Goal: Task Accomplishment & Management: Complete application form

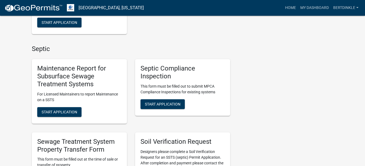
scroll to position [413, 0]
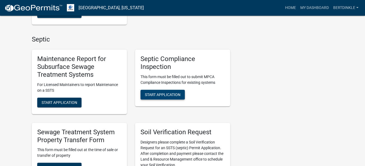
click at [168, 93] on span "Start Application" at bounding box center [163, 95] width 36 height 4
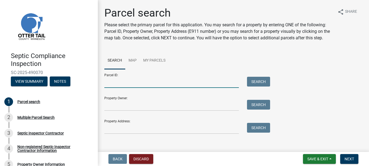
click at [111, 87] on input "Parcel ID:" at bounding box center [171, 82] width 134 height 11
type input "06000020011001"
click at [263, 87] on button "Search" at bounding box center [258, 82] width 23 height 10
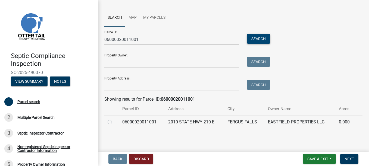
scroll to position [49, 0]
click at [114, 119] on label at bounding box center [114, 119] width 0 height 0
click at [114, 121] on input "radio" at bounding box center [116, 121] width 4 height 4
radio input "true"
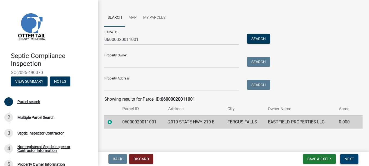
click at [350, 160] on span "Next" at bounding box center [349, 159] width 10 height 4
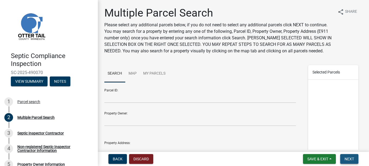
click at [354, 158] on span "Next" at bounding box center [349, 159] width 10 height 4
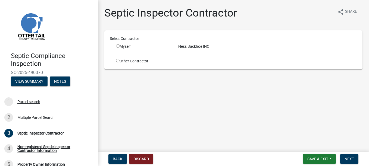
click at [117, 44] on div "Myself" at bounding box center [143, 47] width 54 height 6
drag, startPoint x: 117, startPoint y: 45, endPoint x: 117, endPoint y: 48, distance: 3.0
click at [117, 48] on input "radio" at bounding box center [118, 46] width 4 height 4
radio input "true"
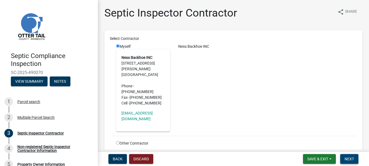
click at [349, 158] on span "Next" at bounding box center [349, 159] width 10 height 4
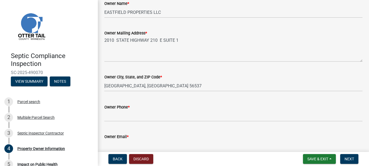
scroll to position [136, 0]
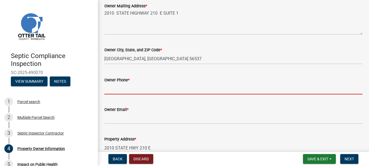
click at [128, 88] on input "Owner Phone *" at bounding box center [233, 88] width 258 height 11
type input "3203917201"
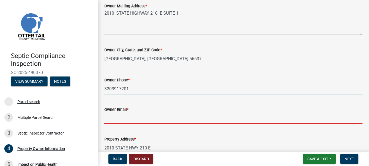
type input "[EMAIL_ADDRESS][DOMAIN_NAME]"
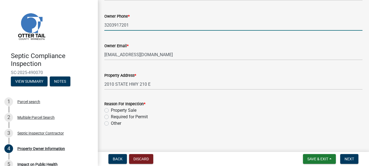
scroll to position [203, 0]
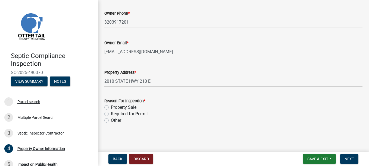
click at [111, 113] on label "Required for Permit" at bounding box center [129, 114] width 37 height 7
click at [111, 113] on input "Required for Permit" at bounding box center [113, 113] width 4 height 4
radio input "true"
click at [109, 121] on div "Other" at bounding box center [233, 120] width 258 height 7
click at [111, 121] on label "Other" at bounding box center [116, 120] width 10 height 7
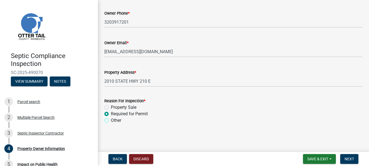
click at [111, 121] on input "Other" at bounding box center [113, 119] width 4 height 4
radio input "true"
click at [354, 158] on span "Next" at bounding box center [349, 159] width 10 height 4
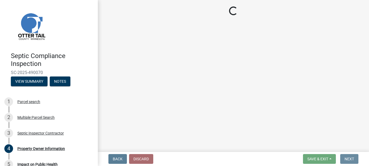
scroll to position [0, 0]
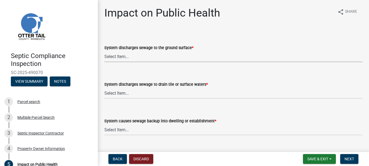
click at [141, 54] on select "Select Item... Yes No" at bounding box center [233, 56] width 258 height 11
click at [104, 51] on select "Select Item... Yes No" at bounding box center [233, 56] width 258 height 11
select select "9c5ef684-d0d4-4879-ab12-905ddbd81a72"
click at [136, 89] on select "Select Item... Yes No" at bounding box center [233, 93] width 258 height 11
click at [104, 88] on select "Select Item... Yes No" at bounding box center [233, 93] width 258 height 11
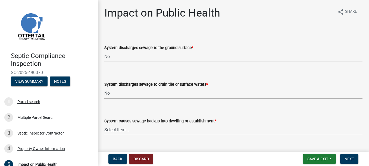
select select "7d491a2b-e9f0-4952-b474-53ca749b22af"
click at [124, 126] on select "Select Item... Yes No" at bounding box center [233, 129] width 258 height 11
click at [104, 124] on select "Select Item... Yes No" at bounding box center [233, 129] width 258 height 11
click at [120, 136] on wm-data-entity-input "System causes sewage backup into dwelling or establishment * Select Item... Yes…" at bounding box center [233, 122] width 258 height 37
click at [120, 131] on select "Select Item... Yes No" at bounding box center [233, 129] width 258 height 11
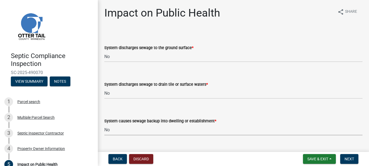
click at [104, 124] on select "Select Item... Yes No" at bounding box center [233, 129] width 258 height 11
select select "6e07b46b-a403-4f3e-b4fc-218acc732c01"
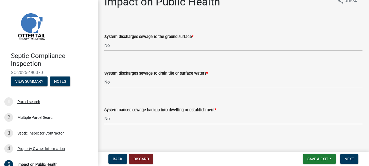
scroll to position [12, 0]
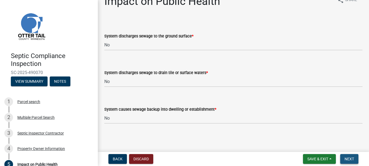
click at [344, 159] on span "Next" at bounding box center [349, 159] width 10 height 4
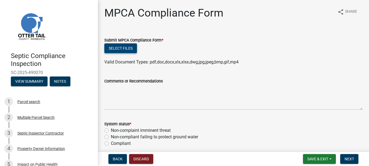
click at [123, 49] on button "Select files" at bounding box center [120, 48] width 33 height 10
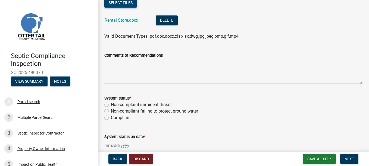
scroll to position [54, 0]
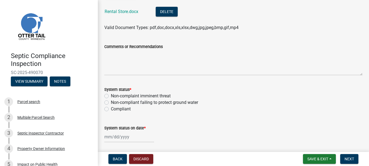
click at [111, 103] on label "Non-compliant failing to protect ground water" at bounding box center [154, 102] width 87 height 7
click at [111, 103] on input "Non-compliant failing to protect ground water" at bounding box center [113, 101] width 4 height 4
radio input "true"
click at [106, 137] on div at bounding box center [129, 136] width 50 height 11
select select "10"
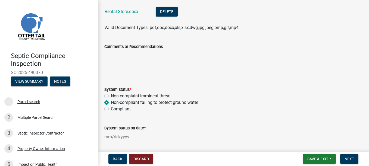
select select "2025"
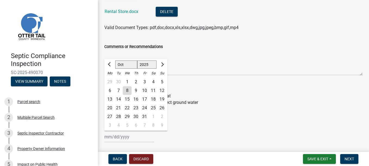
click at [128, 83] on div "1" at bounding box center [127, 82] width 9 height 9
type input "[DATE]"
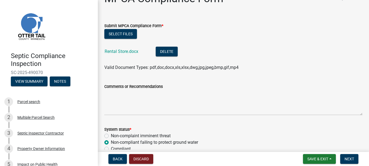
scroll to position [0, 0]
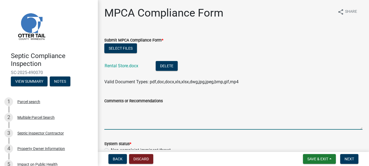
click at [119, 124] on textarea "Comments or Recommendations" at bounding box center [233, 117] width 258 height 26
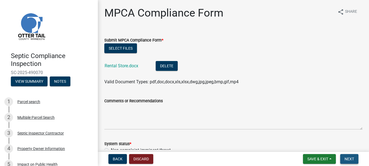
click at [348, 159] on span "Next" at bounding box center [349, 159] width 10 height 4
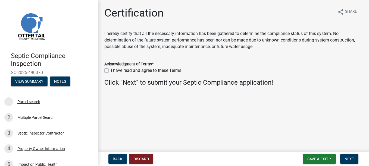
click at [111, 71] on label "I have read and agree to these Terms" at bounding box center [146, 70] width 70 height 7
click at [111, 71] on input "I have read and agree to these Terms" at bounding box center [113, 69] width 4 height 4
checkbox input "true"
click at [354, 159] on button "Next" at bounding box center [349, 159] width 18 height 10
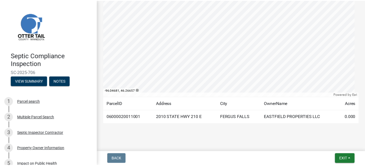
scroll to position [127, 0]
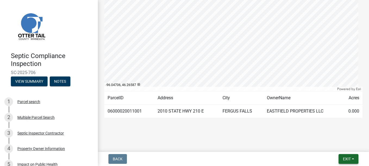
click at [351, 159] on button "Exit" at bounding box center [348, 159] width 20 height 10
click at [331, 141] on button "Save & Exit" at bounding box center [336, 144] width 43 height 13
